Goal: Task Accomplishment & Management: Use online tool/utility

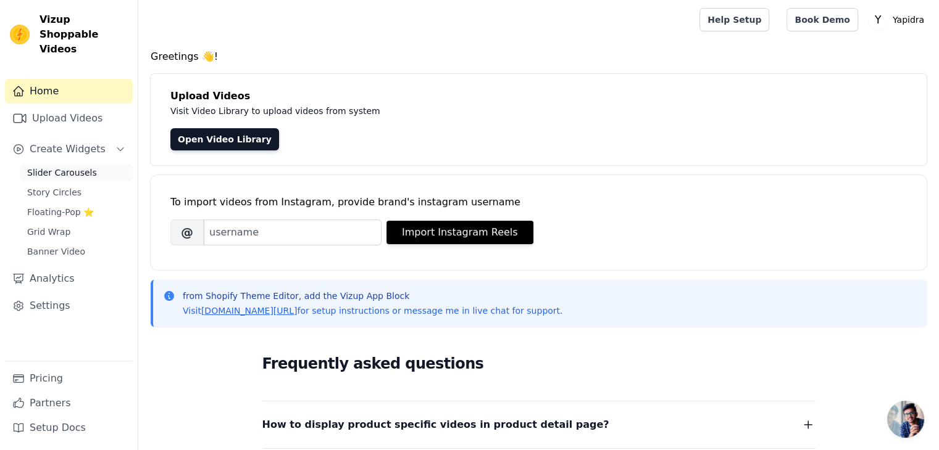
click at [88, 164] on link "Slider Carousels" at bounding box center [76, 172] width 113 height 17
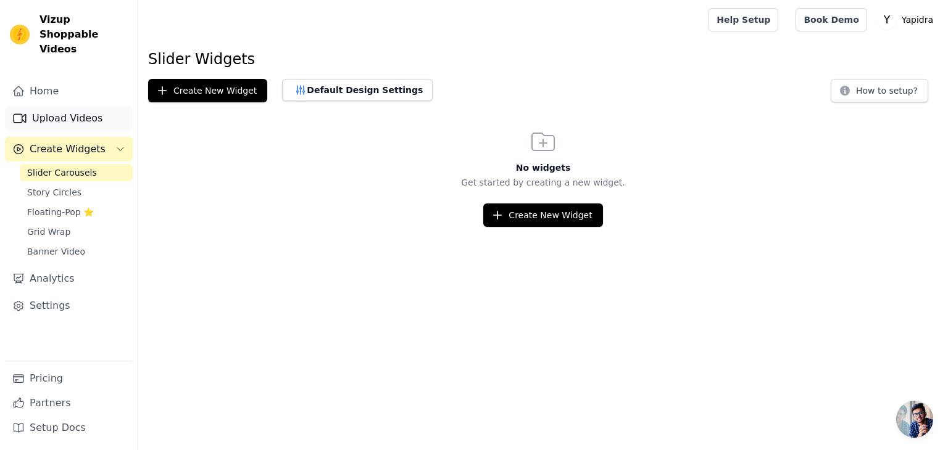
drag, startPoint x: 53, startPoint y: 101, endPoint x: 64, endPoint y: 104, distance: 10.8
click at [53, 106] on link "Upload Videos" at bounding box center [69, 118] width 128 height 25
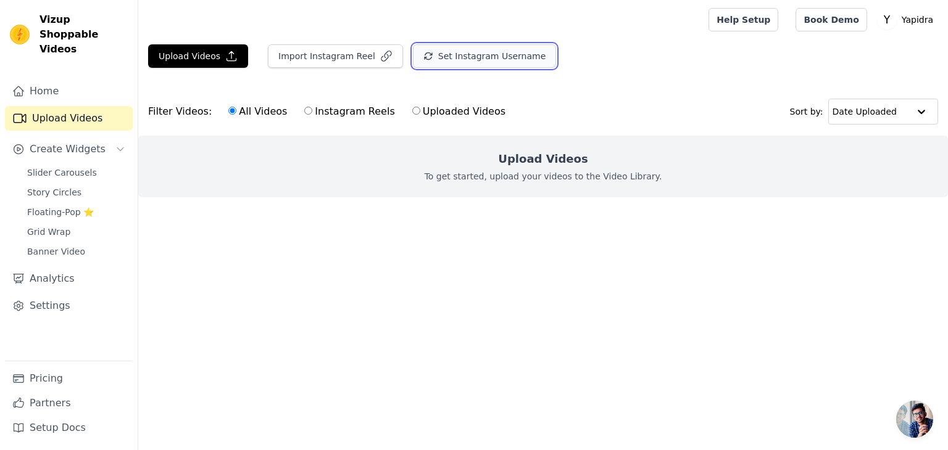
click at [473, 57] on button "Set Instagram Username" at bounding box center [484, 55] width 143 height 23
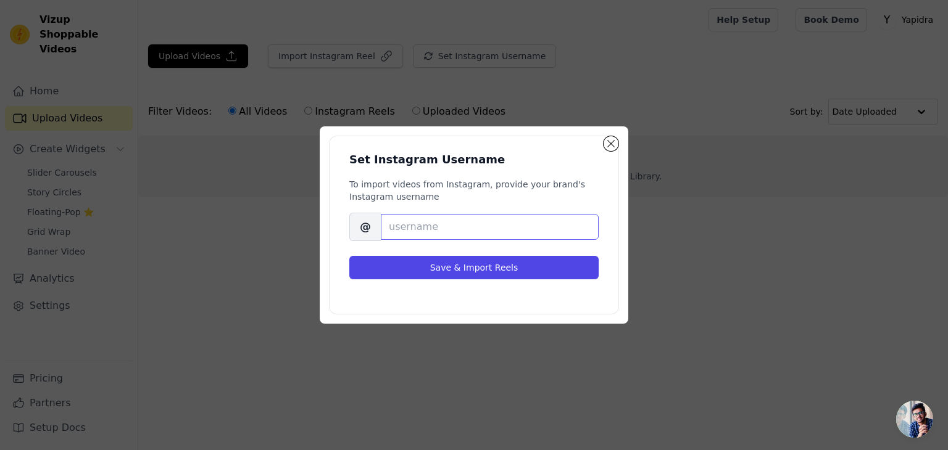
click at [449, 232] on input "Brand's Instagram Username" at bounding box center [490, 227] width 218 height 26
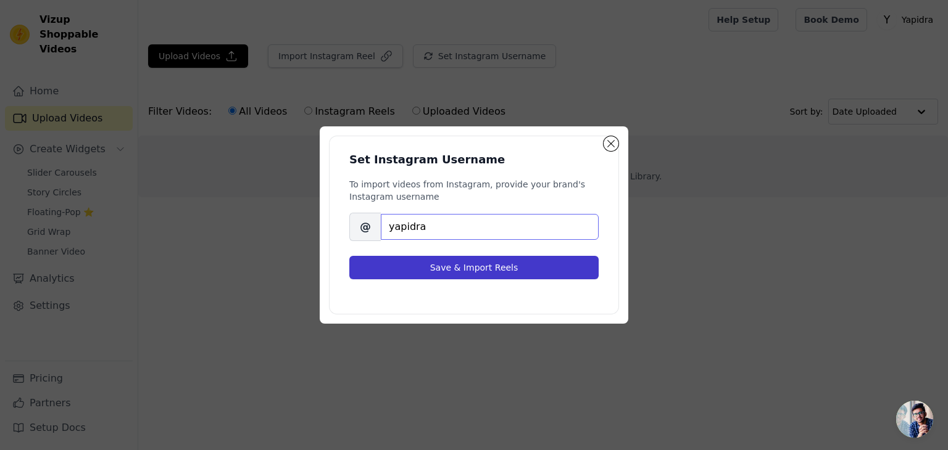
type input "yapidra"
click at [461, 261] on button "Save & Import Reels" at bounding box center [473, 267] width 249 height 23
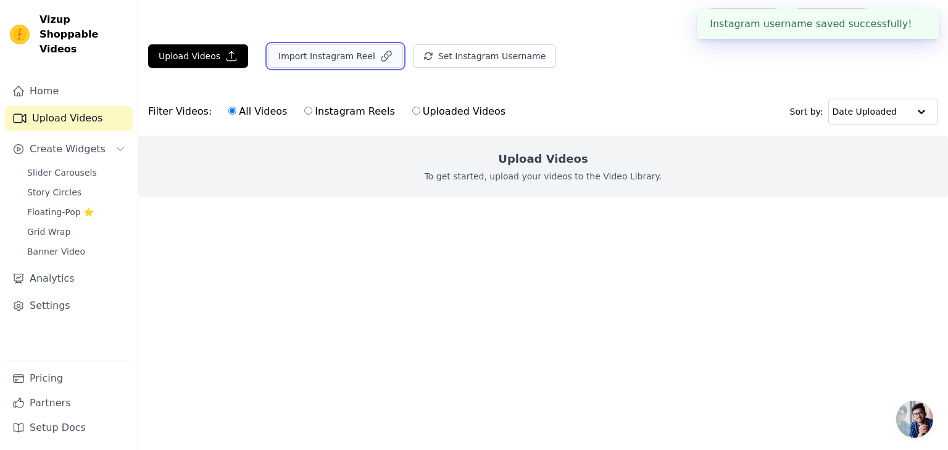
click at [322, 55] on button "Import Instagram Reel" at bounding box center [335, 55] width 135 height 23
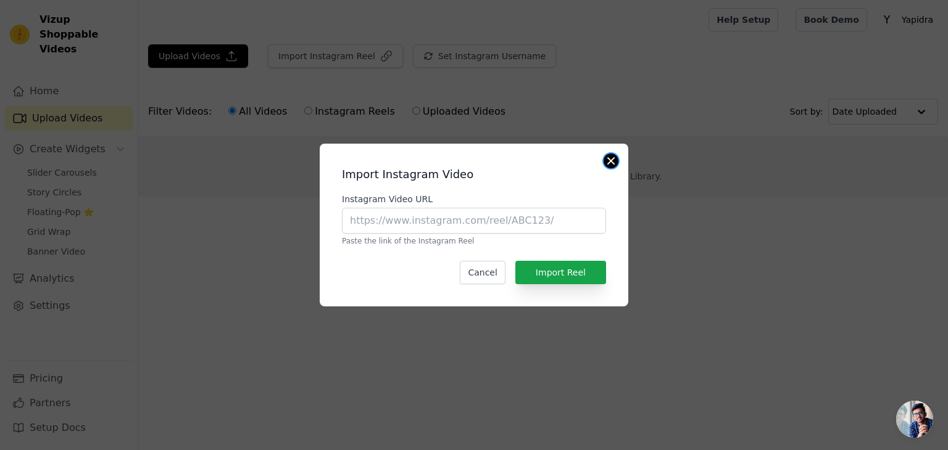
click at [616, 159] on button "Close modal" at bounding box center [611, 161] width 15 height 15
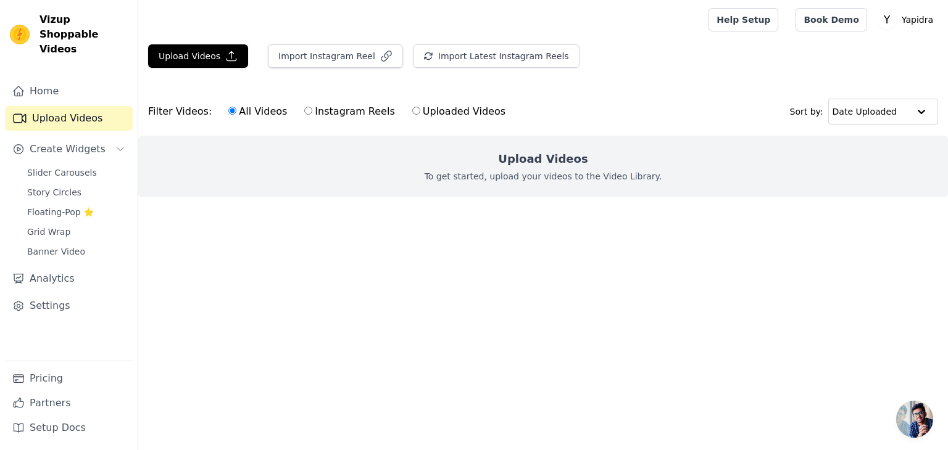
click at [304, 109] on label "Instagram Reels" at bounding box center [349, 112] width 91 height 16
click at [304, 109] on input "Instagram Reels" at bounding box center [308, 111] width 8 height 8
radio input "true"
click at [162, 52] on button "Upload Videos" at bounding box center [198, 55] width 100 height 23
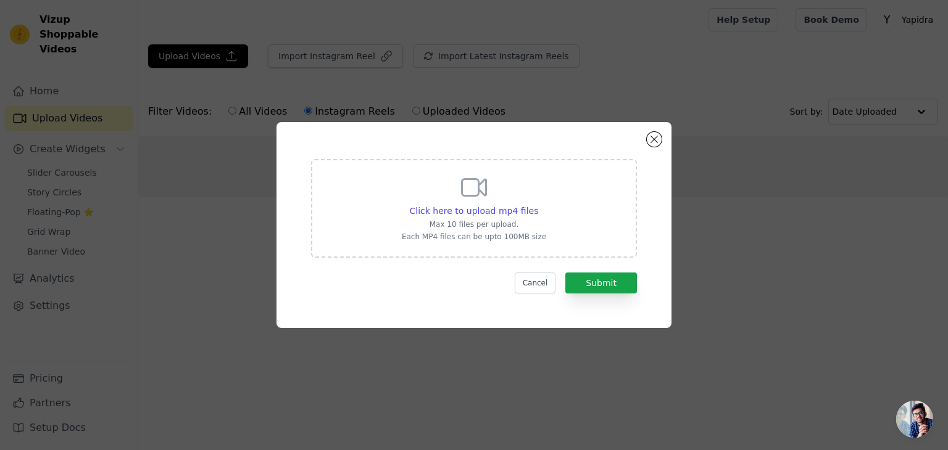
click at [665, 142] on div "Click here to upload mp4 files Max 10 files per upload. Each MP4 files can be u…" at bounding box center [473, 225] width 395 height 206
click at [660, 139] on button "Close modal" at bounding box center [654, 139] width 15 height 15
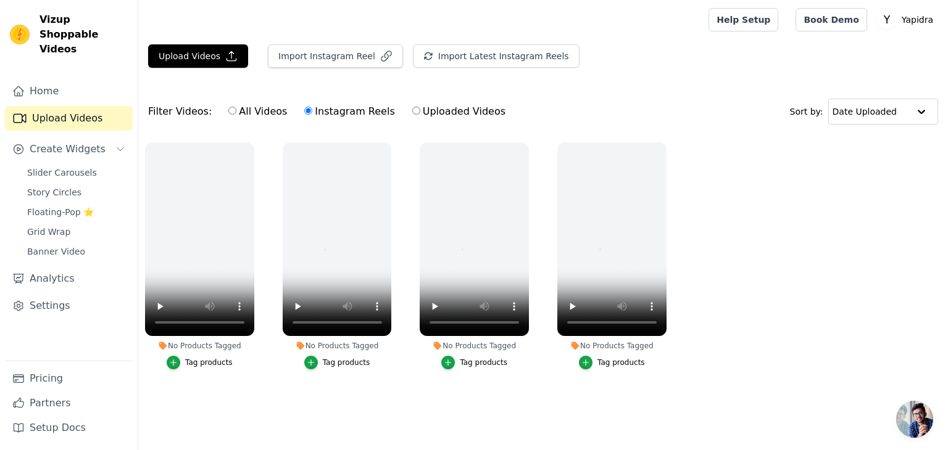
click at [743, 91] on div "Filter Videos: All Videos Instagram Reels Uploaded Videos Sort by: Date Uploaded" at bounding box center [543, 112] width 810 height 48
click at [315, 57] on button "Import Instagram Reel" at bounding box center [335, 55] width 135 height 23
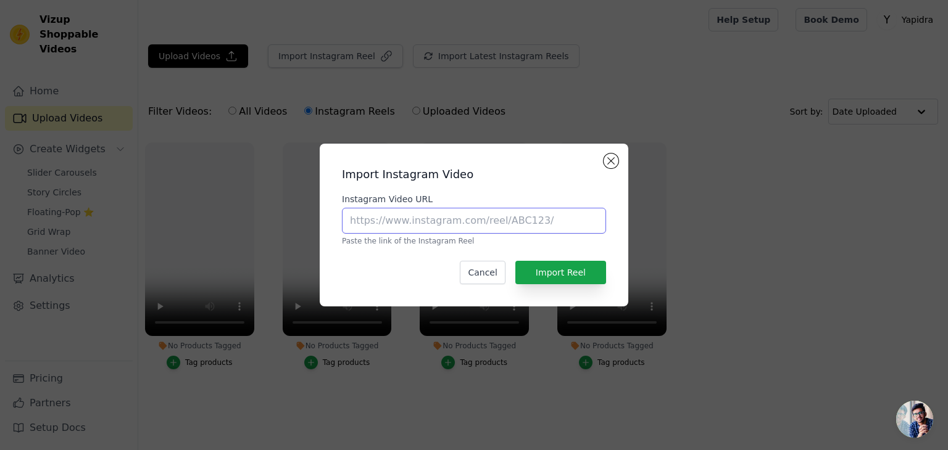
click at [467, 223] on input "Instagram Video URL" at bounding box center [474, 221] width 264 height 26
click at [612, 161] on button "Close modal" at bounding box center [611, 161] width 15 height 15
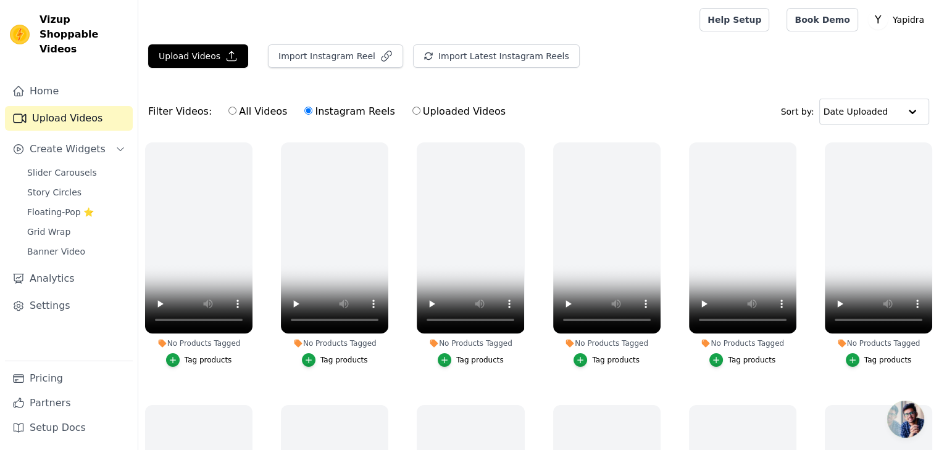
click at [639, 93] on div "Filter Videos: All Videos Instagram Reels Uploaded Videos Sort by: Date Uploaded" at bounding box center [538, 112] width 800 height 48
